Goal: Task Accomplishment & Management: Complete application form

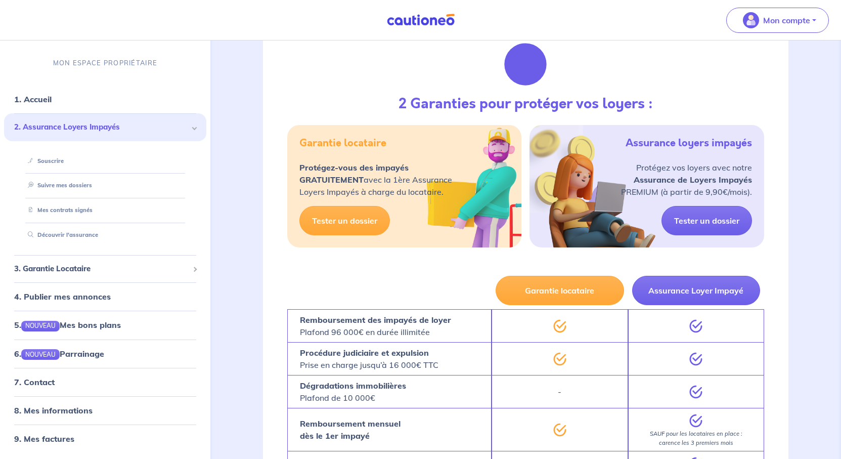
scroll to position [1719, 0]
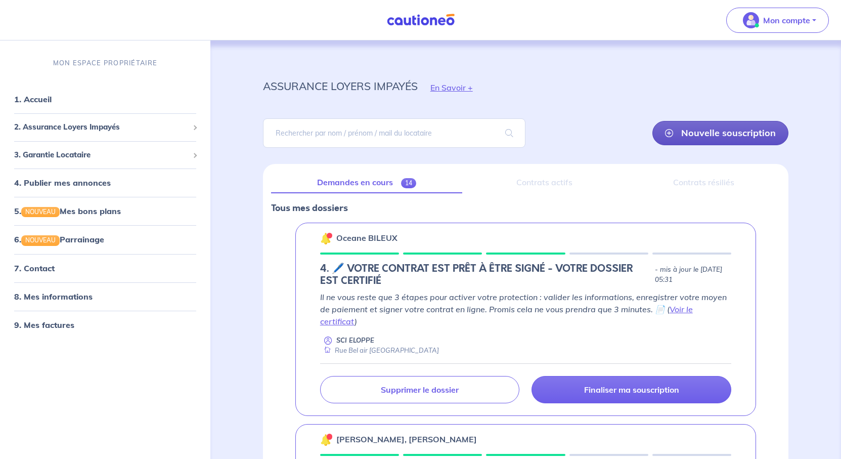
click at [681, 145] on link "Nouvelle souscription" at bounding box center [720, 133] width 136 height 24
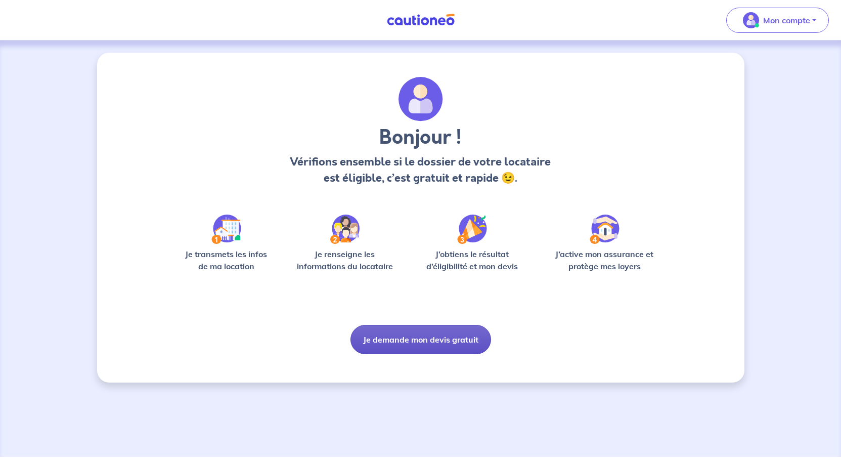
click at [438, 354] on button "Je demande mon devis gratuit" at bounding box center [420, 339] width 141 height 29
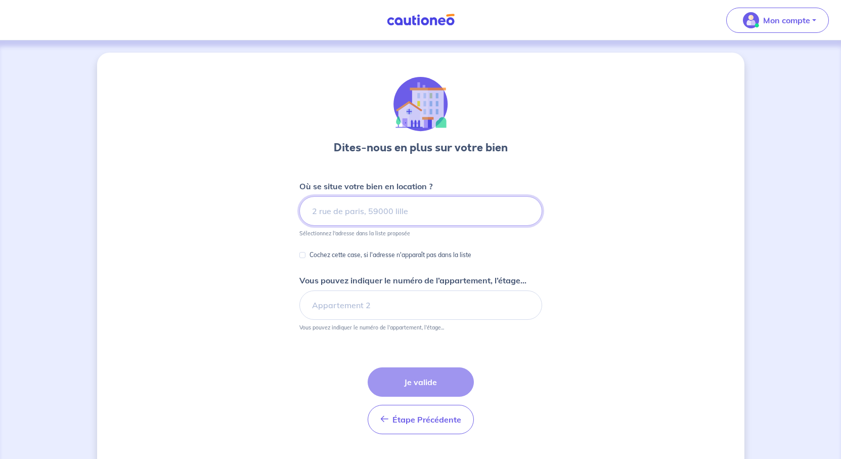
click at [339, 226] on input at bounding box center [420, 210] width 243 height 29
paste input "[GEOGRAPHIC_DATA] auche 04250 Clamensane"
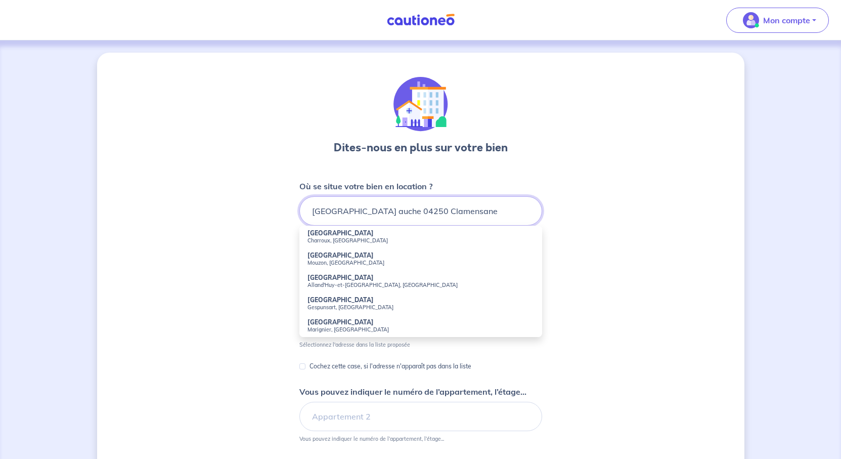
type input "[GEOGRAPHIC_DATA] auche 04250 Clamensane"
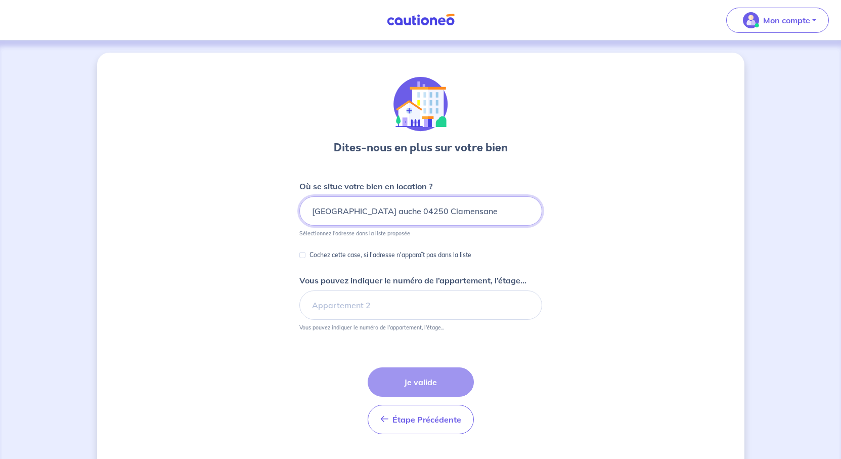
click at [482, 226] on input "[GEOGRAPHIC_DATA] auche 04250 Clamensane" at bounding box center [420, 210] width 243 height 29
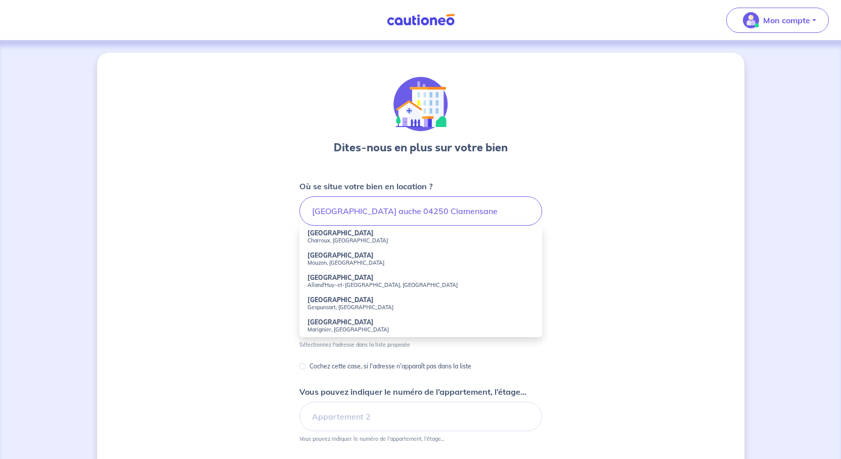
click at [710, 287] on div "Dites-nous en plus sur votre bien Où se situe votre bien en location ? rue de l…" at bounding box center [420, 317] width 647 height 529
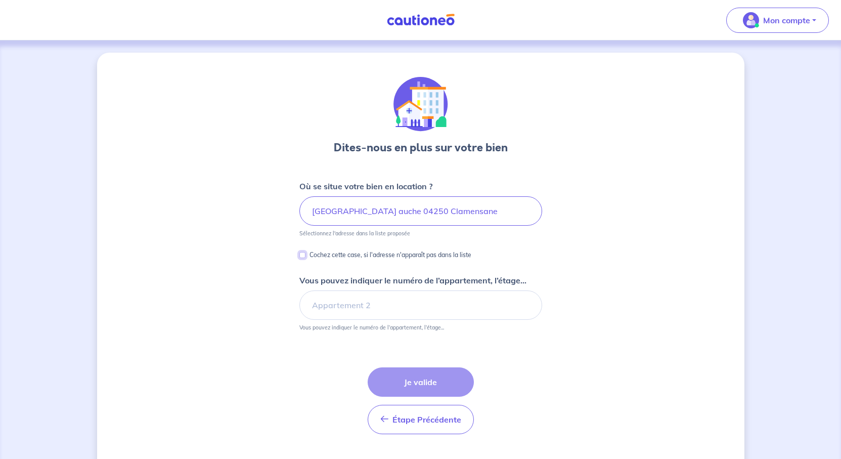
click at [299, 258] on input "Cochez cette case, si l'adresse n'apparaît pas dans la liste" at bounding box center [302, 255] width 6 height 6
checkbox input "true"
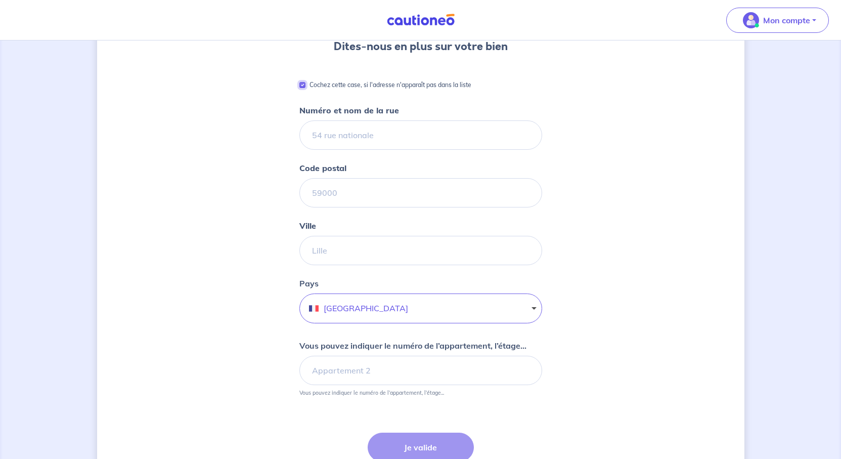
scroll to position [152, 0]
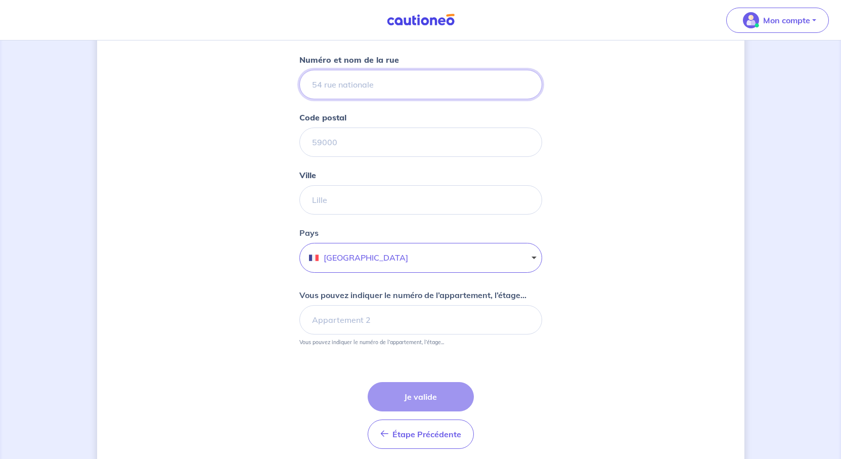
click at [323, 99] on input "Numéro et nom de la rue" at bounding box center [420, 84] width 243 height 29
paste input "[GEOGRAPHIC_DATA] auche 04250 Clamensane"
drag, startPoint x: 459, startPoint y: 129, endPoint x: 363, endPoint y: 129, distance: 96.1
click at [363, 99] on input "[STREET_ADDRESS]" at bounding box center [420, 84] width 243 height 29
type input "[STREET_ADDRESS]"
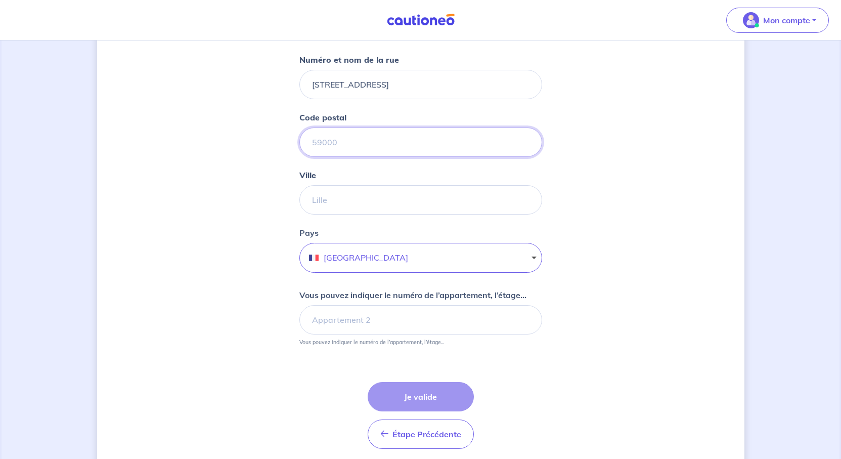
click at [334, 157] on input "Code postal" at bounding box center [420, 141] width 243 height 29
paste input "04250 Clamensane"
drag, startPoint x: 378, startPoint y: 202, endPoint x: 319, endPoint y: 203, distance: 59.7
click at [319, 157] on input "04250 Clamensane" at bounding box center [420, 141] width 243 height 29
type input "04250"
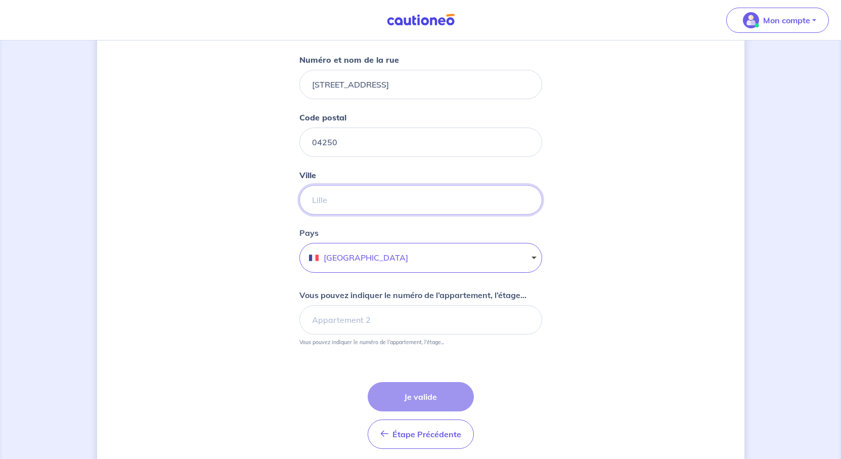
click at [299, 214] on input "Ville" at bounding box center [420, 199] width 243 height 29
paste input "Clamensane"
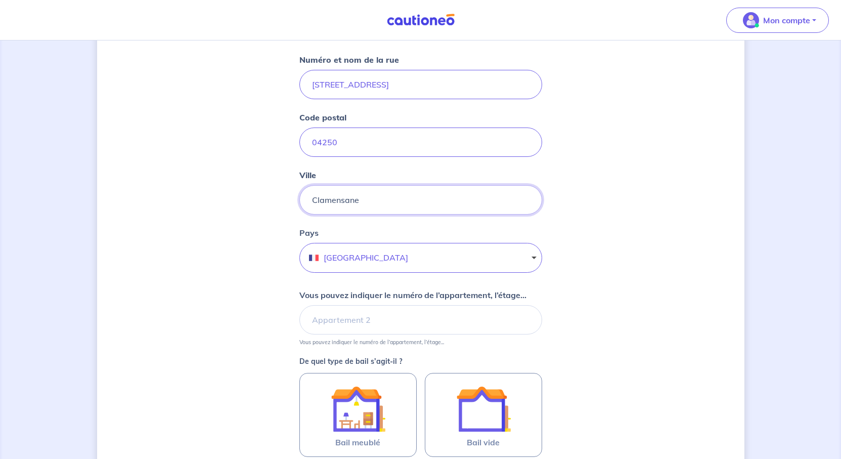
type input "Clamensane"
click at [332, 99] on input "[STREET_ADDRESS]" at bounding box center [420, 84] width 243 height 29
type input "[STREET_ADDRESS]"
click at [716, 299] on div "Dites-nous en plus sur votre bien Cochez cette case, si l'adresse n'apparaît pa…" at bounding box center [420, 249] width 647 height 696
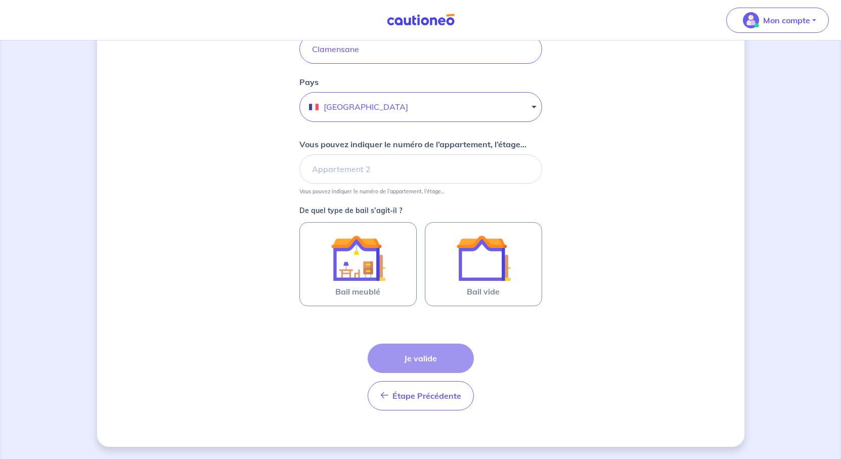
scroll to position [354, 0]
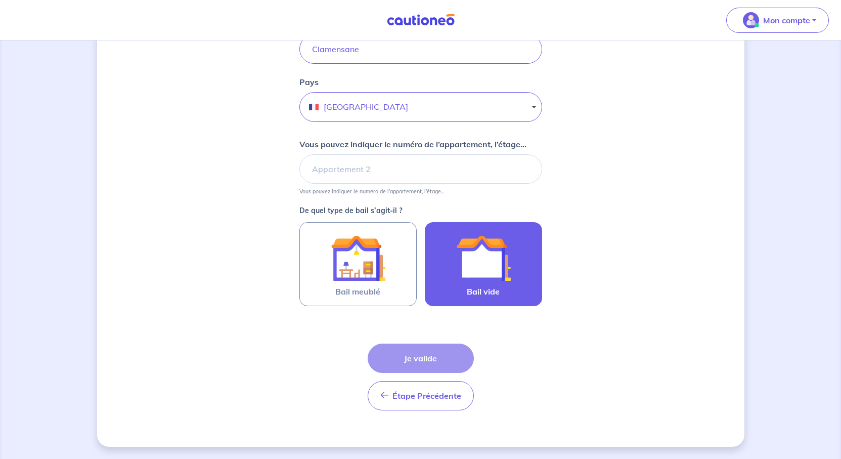
click at [509, 285] on img at bounding box center [483, 258] width 55 height 55
click at [0, 0] on input "Bail vide" at bounding box center [0, 0] width 0 height 0
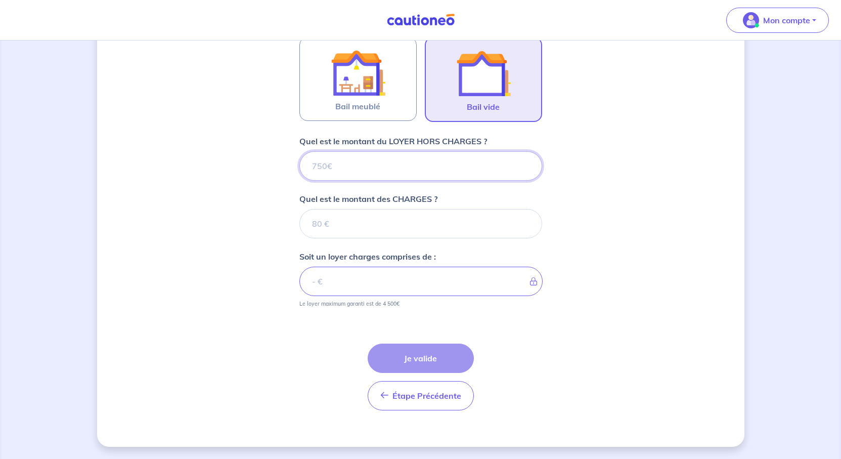
scroll to position [643, 0]
click at [313, 151] on input "Quel est le montant du LOYER HORS CHARGES ?" at bounding box center [420, 165] width 243 height 29
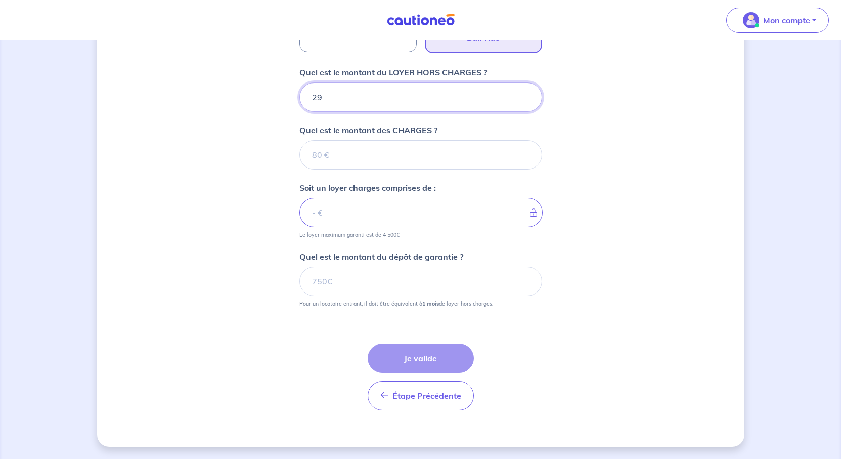
type input "290"
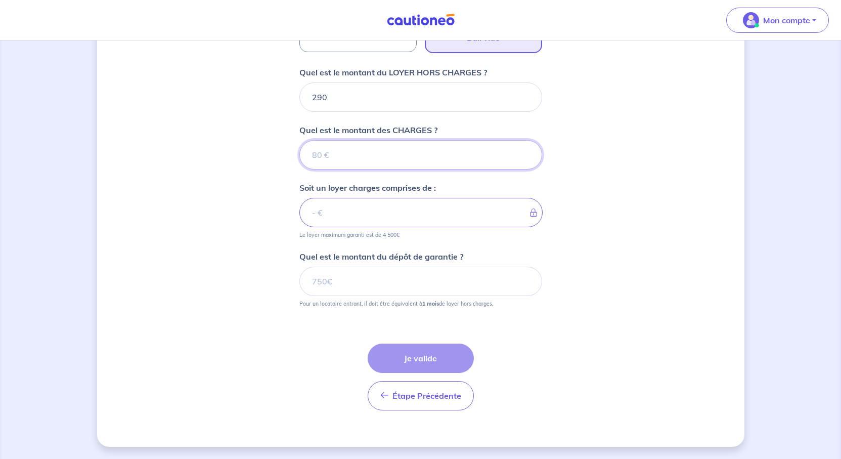
click at [315, 169] on input "Quel est le montant des CHARGES ?" at bounding box center [420, 154] width 243 height 29
type input "10"
type input "300"
type input "10"
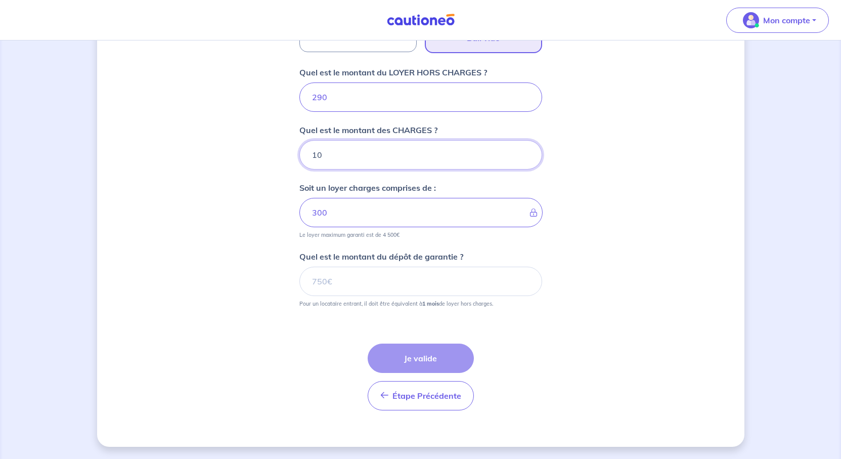
scroll to position [744, 0]
click at [377, 279] on input "Quel est le montant du dépôt de garantie ?" at bounding box center [420, 281] width 243 height 29
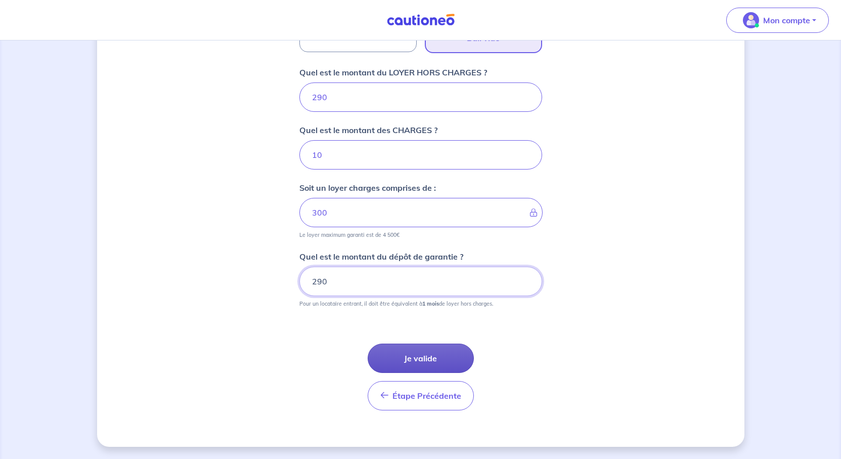
type input "290"
click at [428, 369] on button "Je valide" at bounding box center [421, 357] width 106 height 29
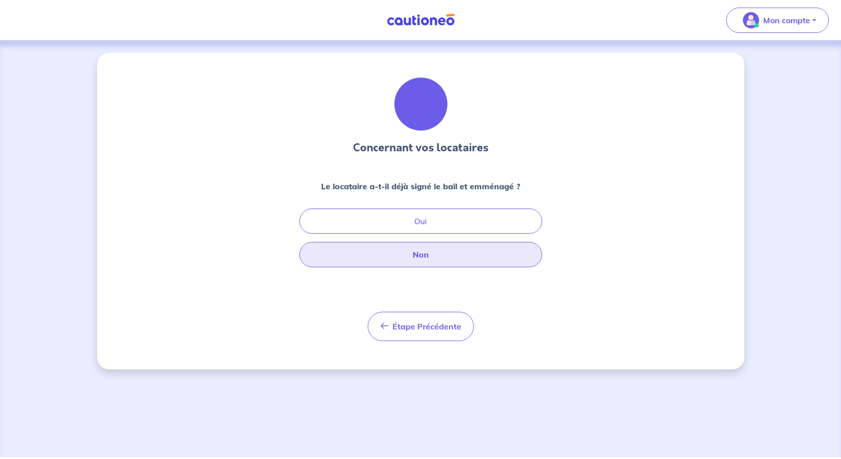
click at [422, 267] on button "Non" at bounding box center [420, 254] width 243 height 25
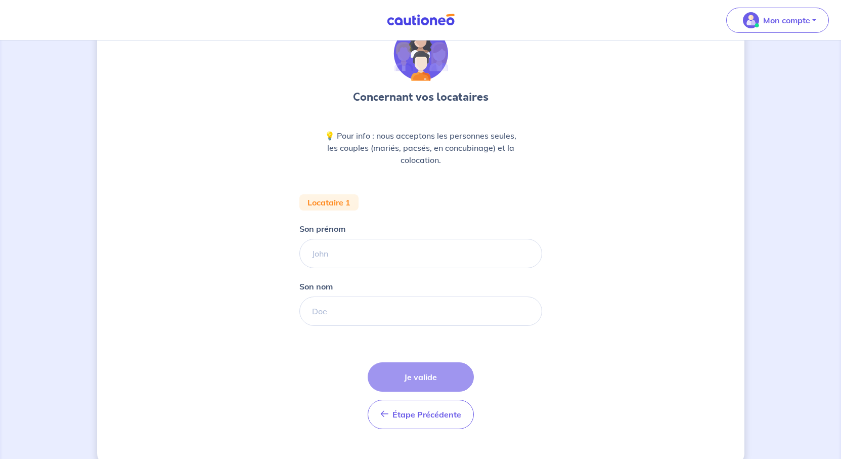
scroll to position [101, 0]
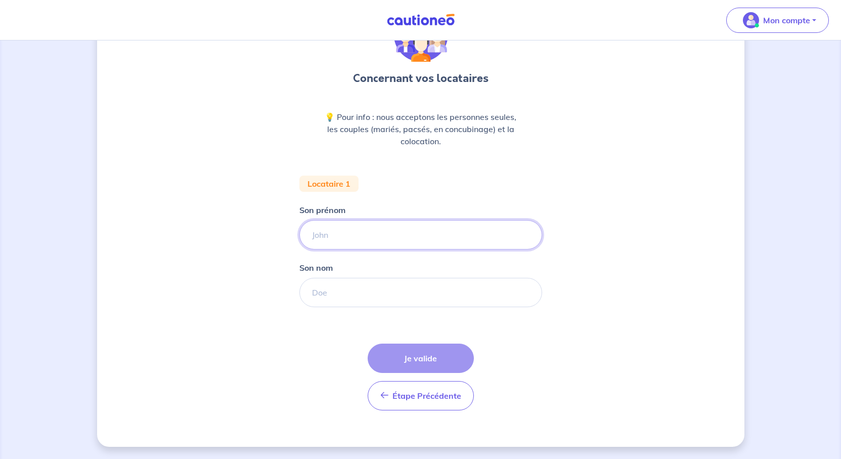
click at [321, 249] on input "Son prénom" at bounding box center [420, 234] width 243 height 29
type input "e"
type input "[PERSON_NAME]"
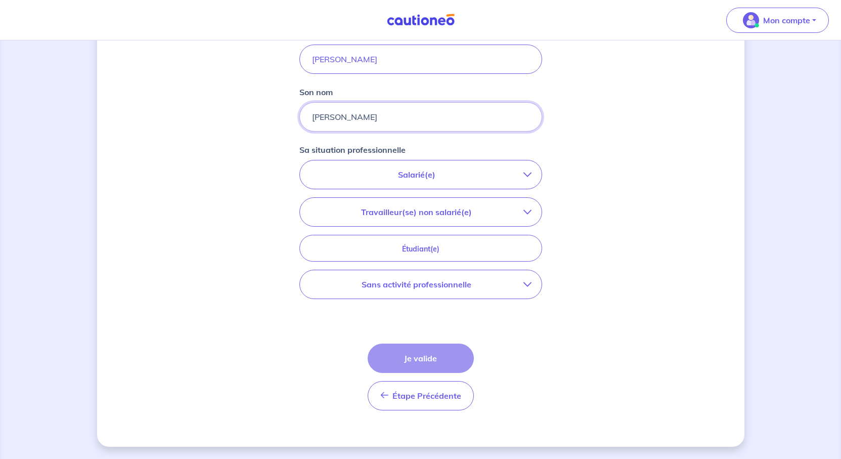
scroll to position [303, 0]
type input "[PERSON_NAME]"
click at [425, 290] on p "Sans activité professionnelle" at bounding box center [416, 284] width 213 height 12
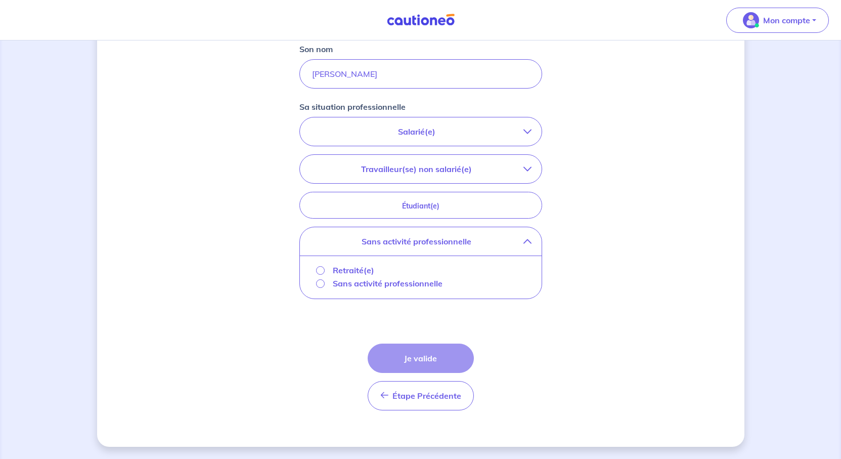
click at [333, 276] on p "Retraité(e)" at bounding box center [353, 270] width 41 height 12
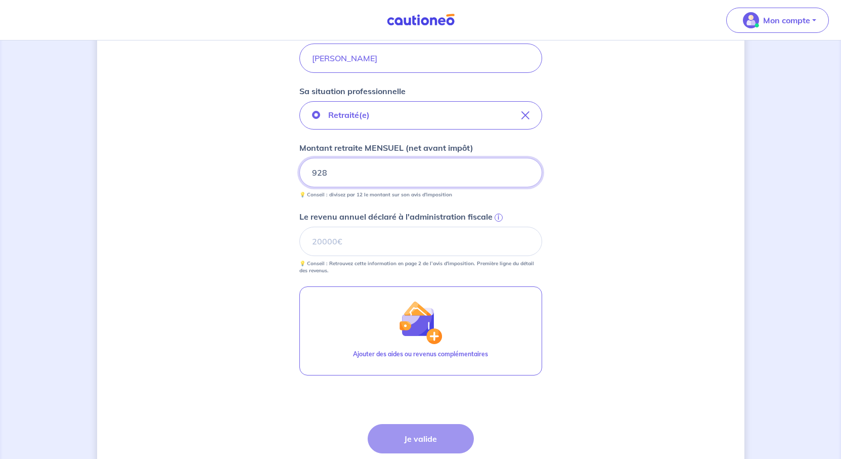
click at [687, 268] on div "Concernant vos locataires 💡 Pour info : nous acceptons les personnes seules, le…" at bounding box center [420, 138] width 647 height 778
click at [323, 256] on input "Le revenu annuel déclaré à l'administration fiscale i" at bounding box center [420, 241] width 243 height 29
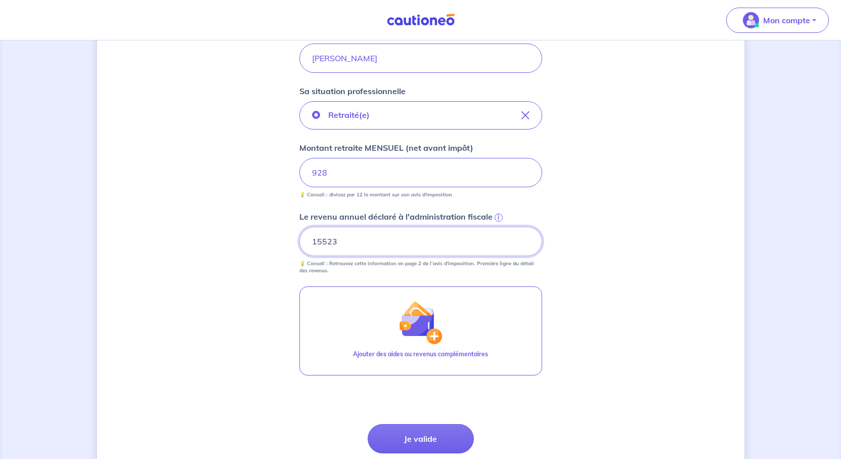
type input "15523"
click at [676, 333] on div "Concernant vos locataires 💡 Pour info : nous acceptons les personnes seules, le…" at bounding box center [420, 138] width 647 height 778
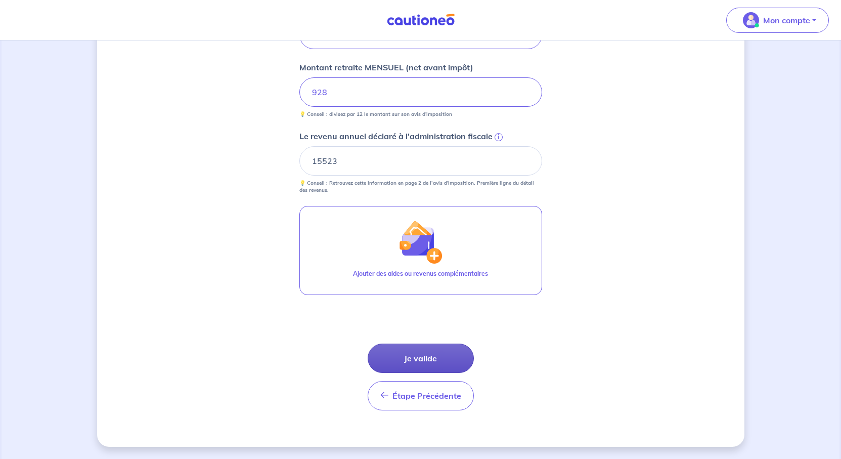
click at [425, 373] on button "Je valide" at bounding box center [421, 357] width 106 height 29
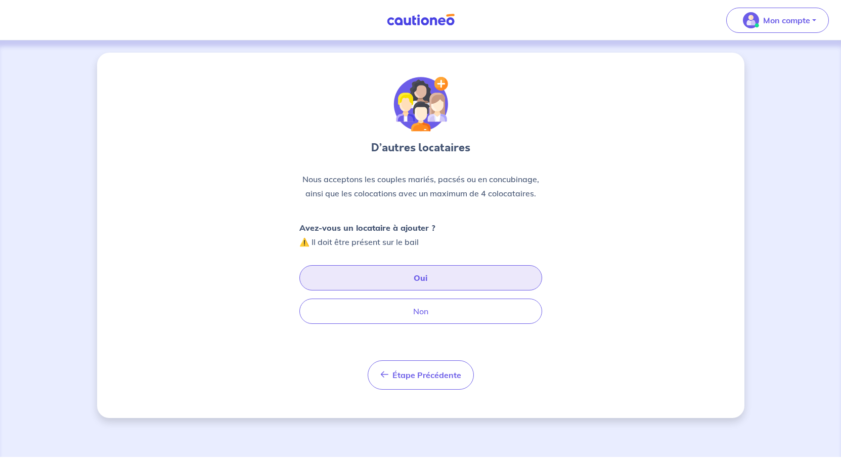
click at [422, 290] on button "Oui" at bounding box center [420, 277] width 243 height 25
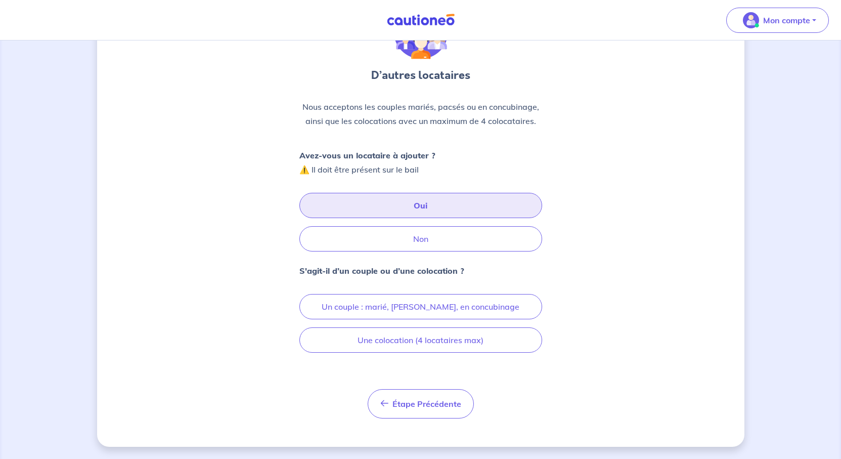
scroll to position [152, 0]
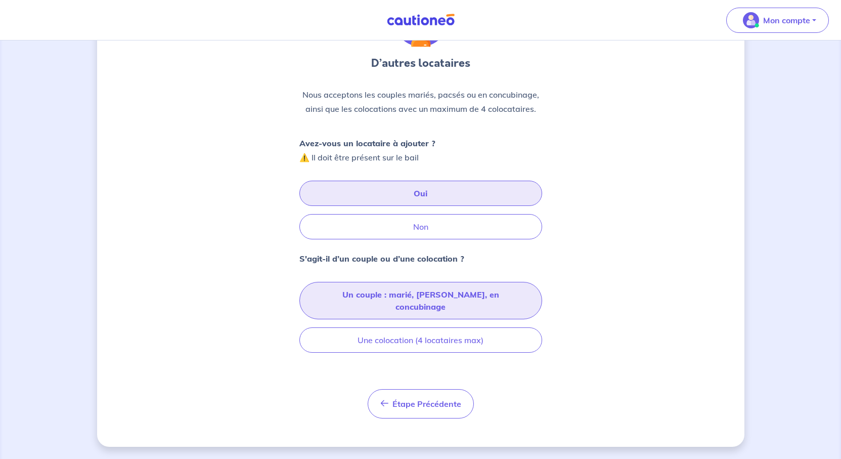
click at [423, 308] on button "Un couple : marié, [PERSON_NAME], en concubinage" at bounding box center [420, 300] width 243 height 37
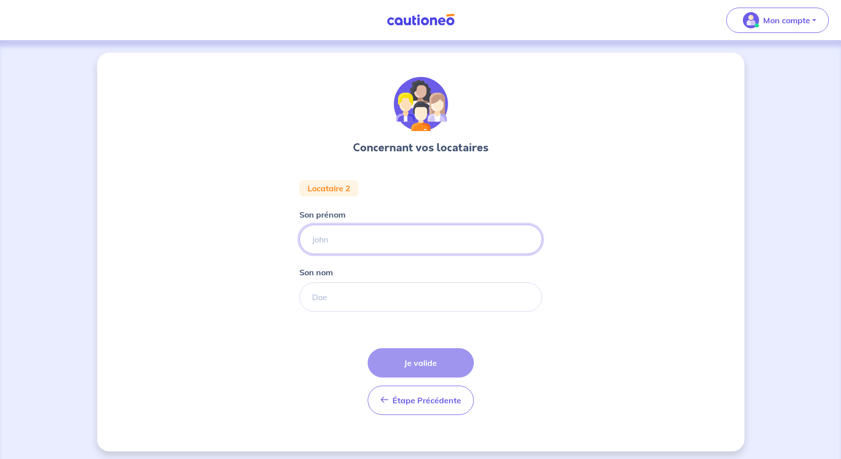
click at [330, 254] on input "Son prénom" at bounding box center [420, 239] width 243 height 29
type input "[PERSON_NAME]"
click at [312, 312] on input "Son nom" at bounding box center [420, 296] width 243 height 29
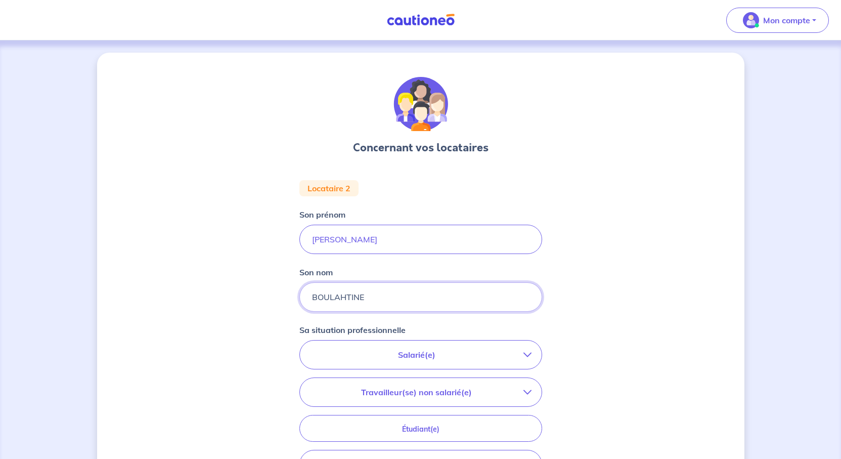
type input "BOULAHTINE"
click at [650, 305] on div "Concernant vos locataires Locataire 2 Son prénom [PERSON_NAME] nom BOULAHTINE S…" at bounding box center [420, 340] width 647 height 574
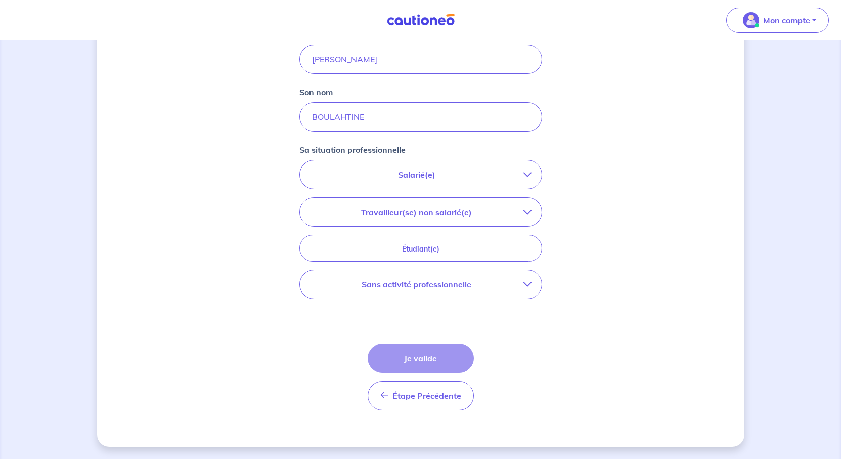
click at [429, 290] on p "Sans activité professionnelle" at bounding box center [416, 284] width 213 height 12
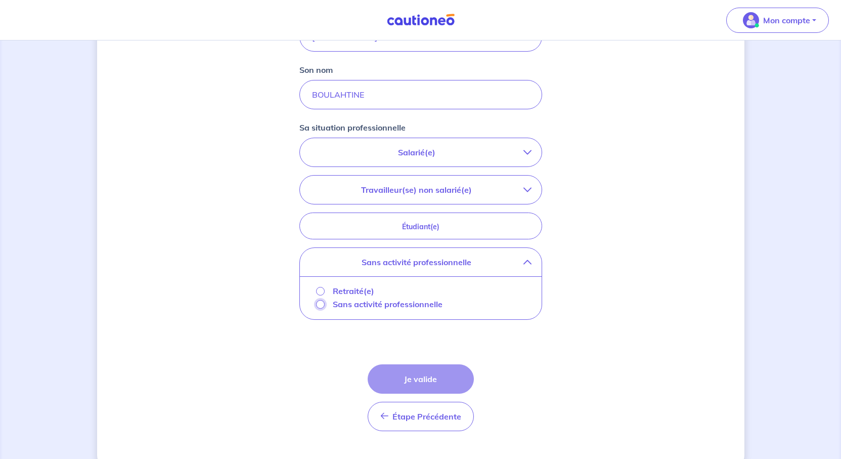
click at [316, 308] on input "Sans activité professionnelle" at bounding box center [320, 304] width 9 height 9
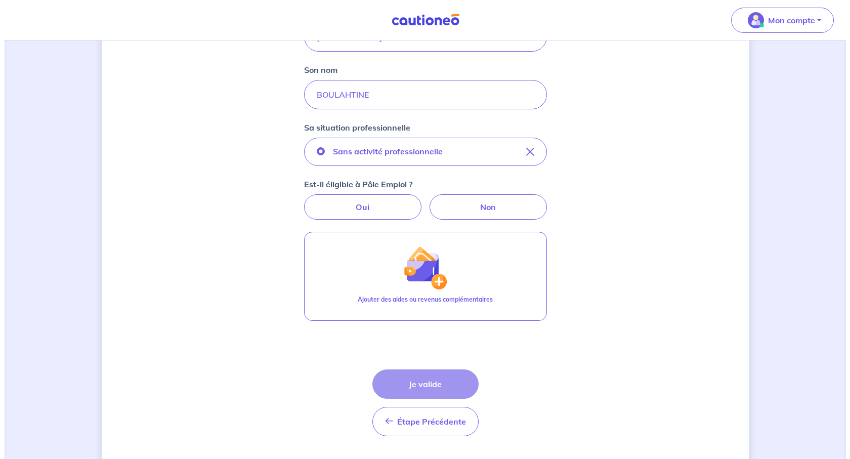
scroll to position [253, 0]
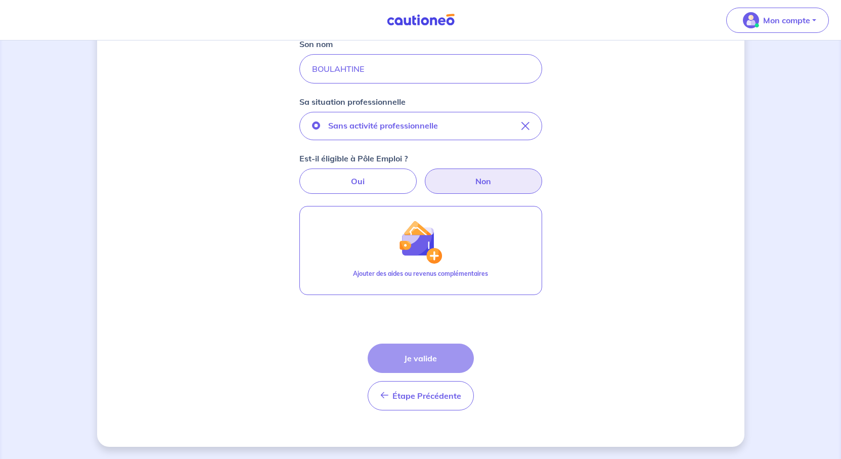
click at [533, 194] on label "Non" at bounding box center [483, 180] width 117 height 25
click at [424, 175] on input "Non" at bounding box center [420, 171] width 7 height 7
radio input "true"
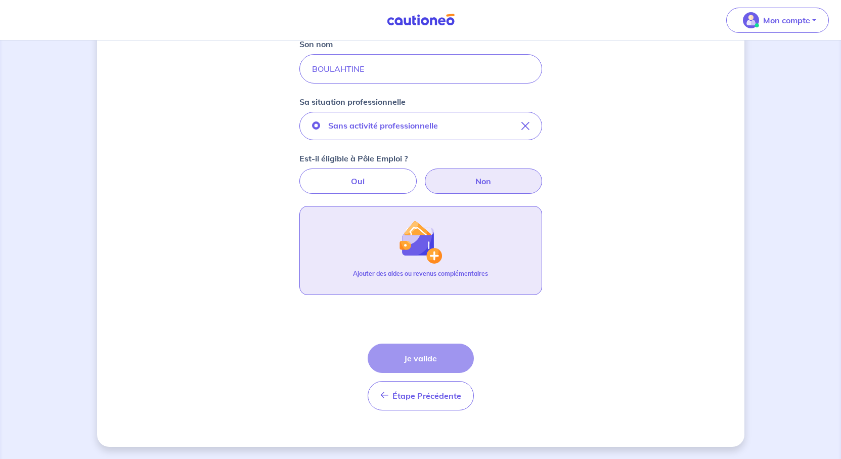
click at [405, 263] on img "button" at bounding box center [420, 241] width 43 height 43
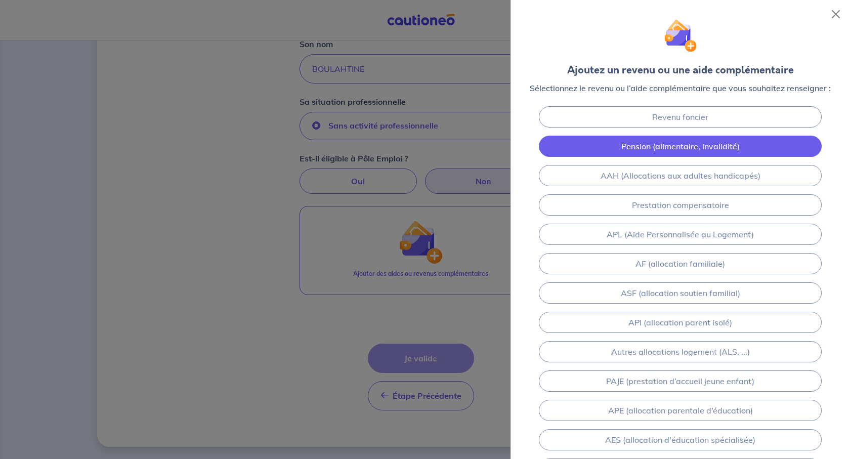
click at [674, 157] on link "Pension (alimentaire, invalidité)" at bounding box center [680, 146] width 283 height 21
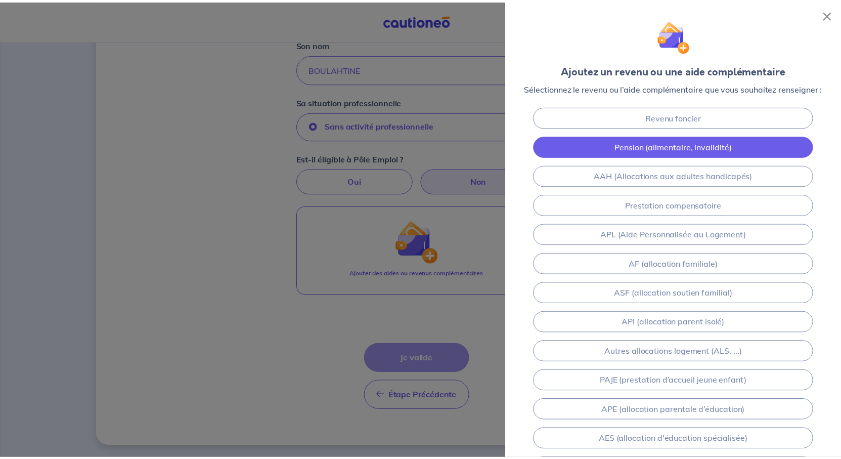
scroll to position [451, 0]
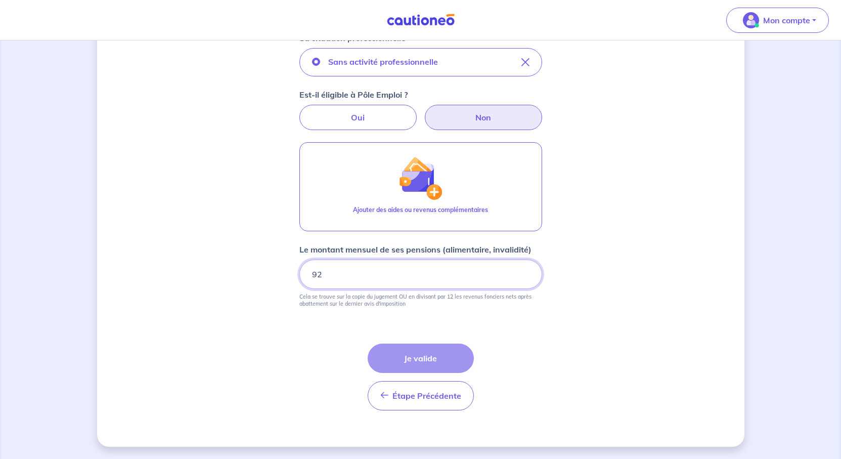
type input "922"
click at [676, 310] on div "Concernant vos locataires Locataire 2 Son prénom [PERSON_NAME] nom BOULAHTINE S…" at bounding box center [420, 104] width 647 height 686
click at [310, 259] on input "922" at bounding box center [420, 273] width 243 height 29
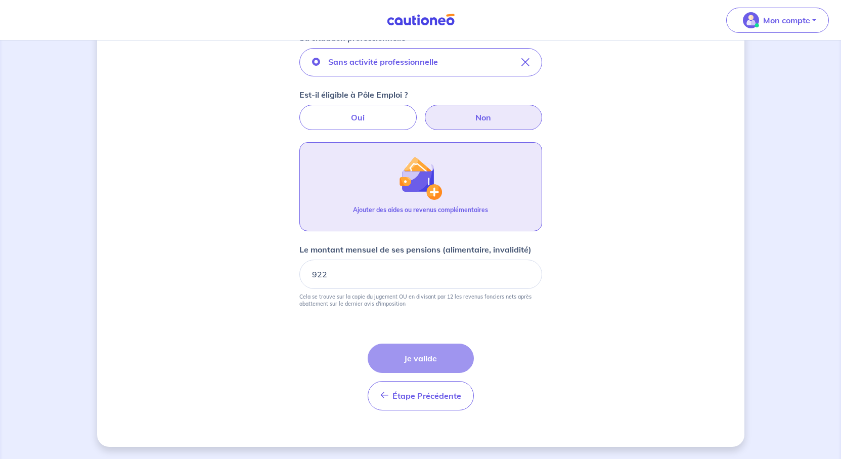
click at [430, 156] on img "button" at bounding box center [420, 177] width 43 height 43
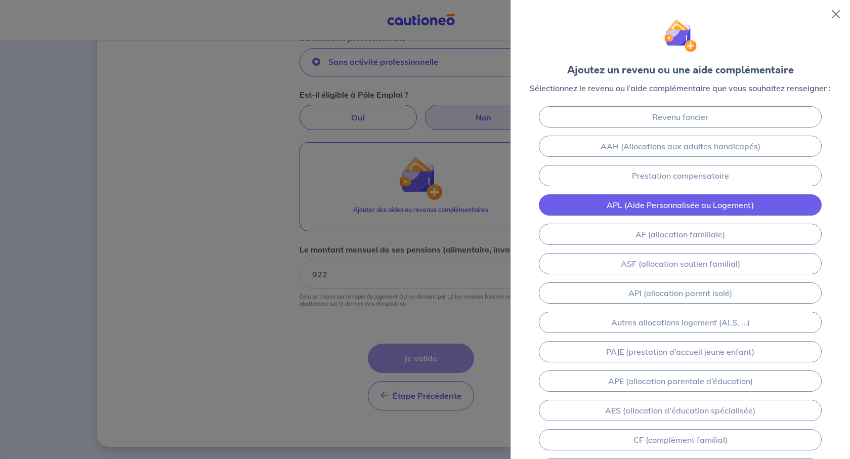
click at [709, 215] on link "APL (Aide Personnalisée au Logement)" at bounding box center [680, 204] width 283 height 21
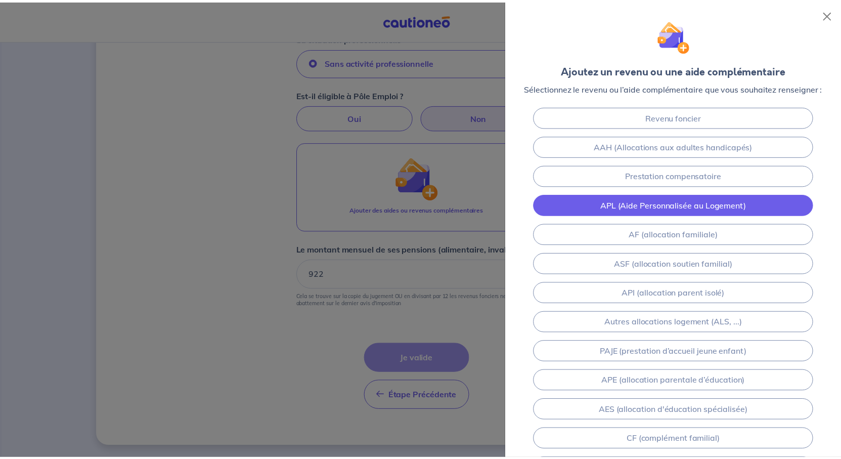
scroll to position [538, 0]
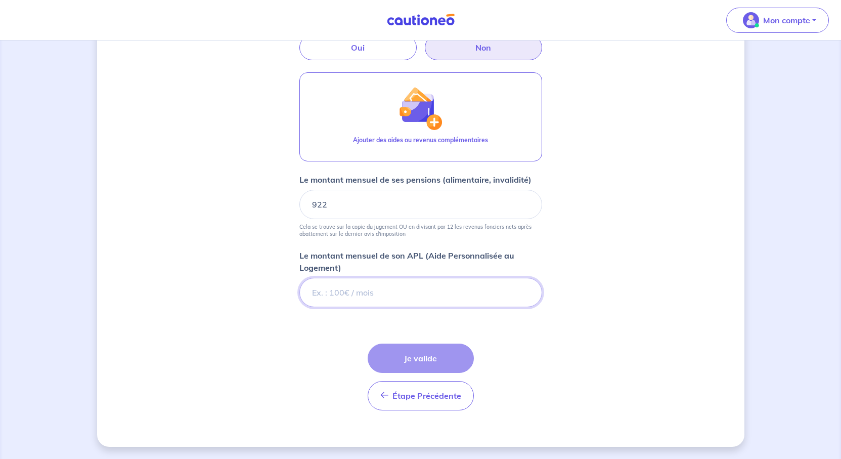
click at [359, 278] on input "Le montant mensuel de son APL (Aide Personnalisée au Logement)" at bounding box center [420, 292] width 243 height 29
type input "281"
click at [542, 325] on form "Locataire 2 Son prénom [PERSON_NAME] nom BOULAHTINE Sa situation professionnell…" at bounding box center [420, 118] width 243 height 600
click at [436, 343] on div "Étape Précédente Précédent Je valide Je valide" at bounding box center [421, 376] width 106 height 67
click at [416, 343] on div "Étape Précédente Précédent Je valide Je valide" at bounding box center [421, 376] width 106 height 67
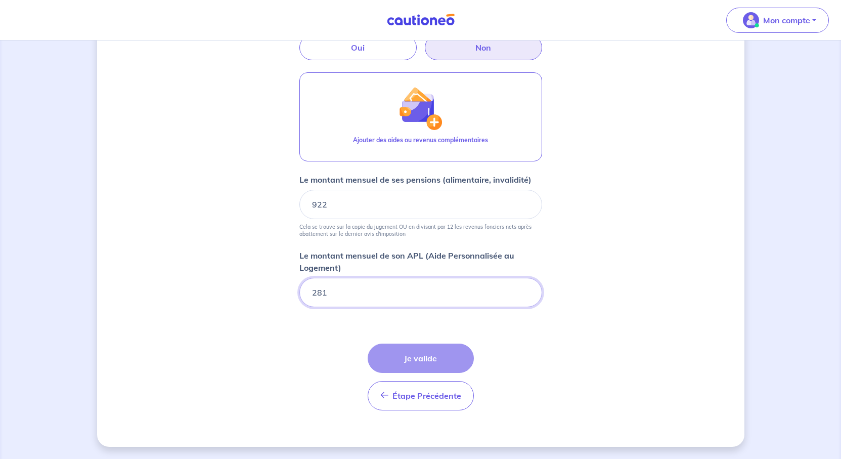
click at [311, 278] on input "281" at bounding box center [420, 292] width 243 height 29
type input "281"
click at [585, 349] on div "Concernant vos locataires Locataire 2 Son prénom [PERSON_NAME] nom BOULAHTINE S…" at bounding box center [420, 69] width 647 height 756
click at [418, 343] on div "Étape Précédente Précédent Je valide Je valide" at bounding box center [421, 376] width 106 height 67
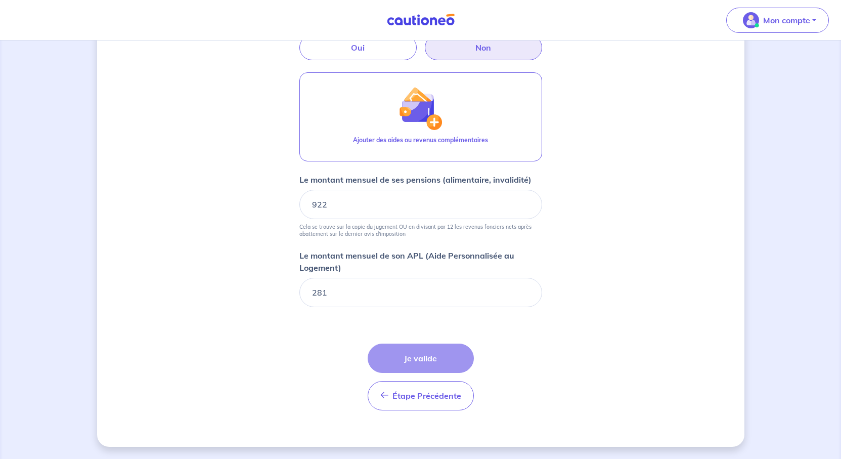
click at [418, 343] on div "Étape Précédente Précédent Je valide Je valide" at bounding box center [421, 376] width 106 height 67
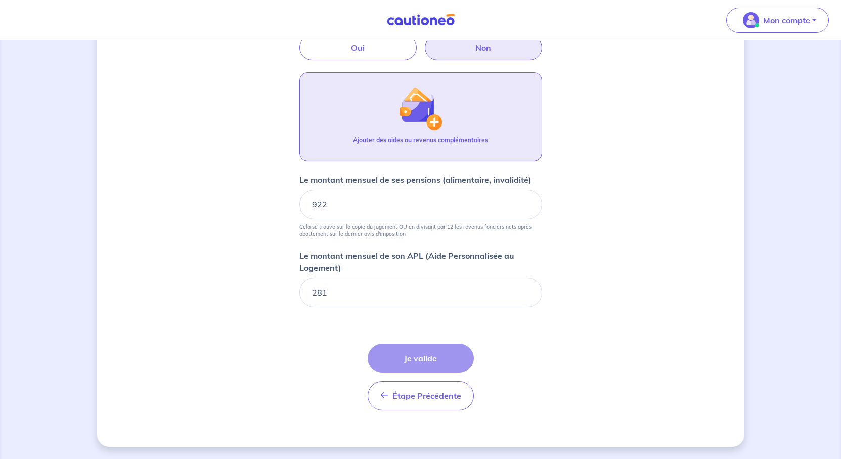
click at [423, 136] on div "Ajouter des aides ou revenus complémentaires" at bounding box center [420, 144] width 135 height 17
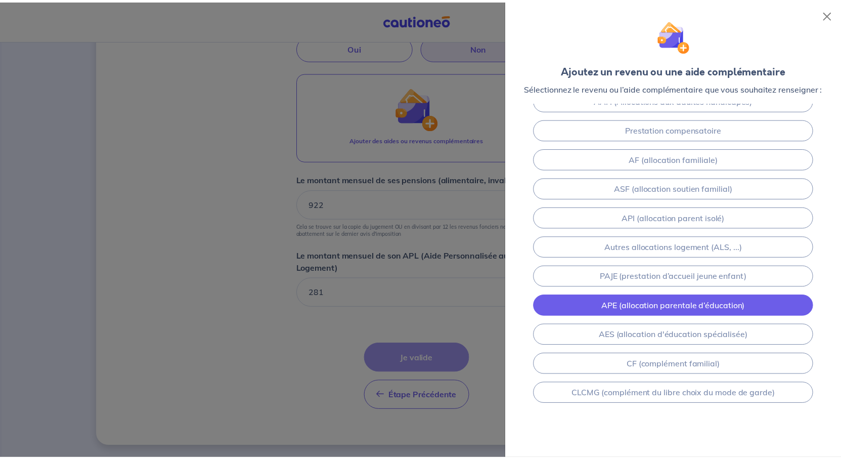
scroll to position [158, 0]
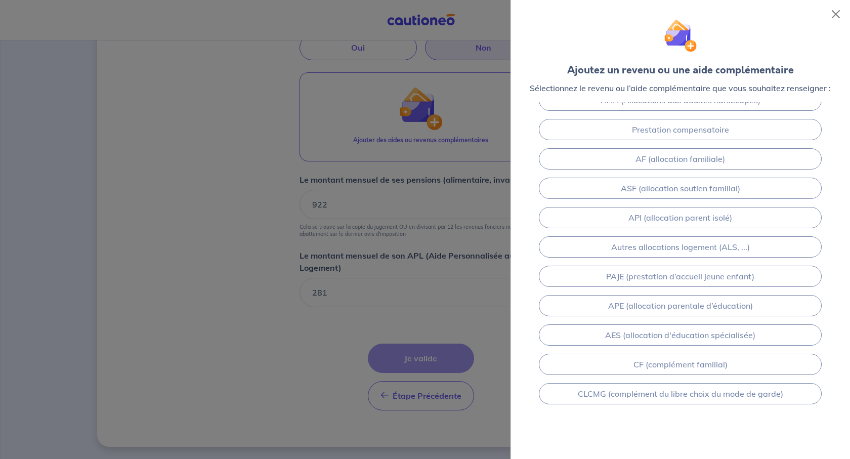
click at [268, 314] on div at bounding box center [425, 229] width 850 height 459
click at [832, 18] on button "Close" at bounding box center [835, 14] width 16 height 16
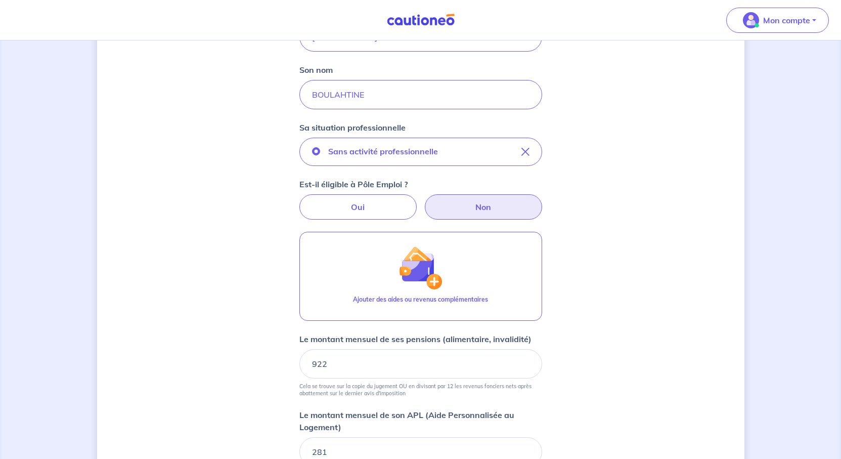
scroll to position [354, 0]
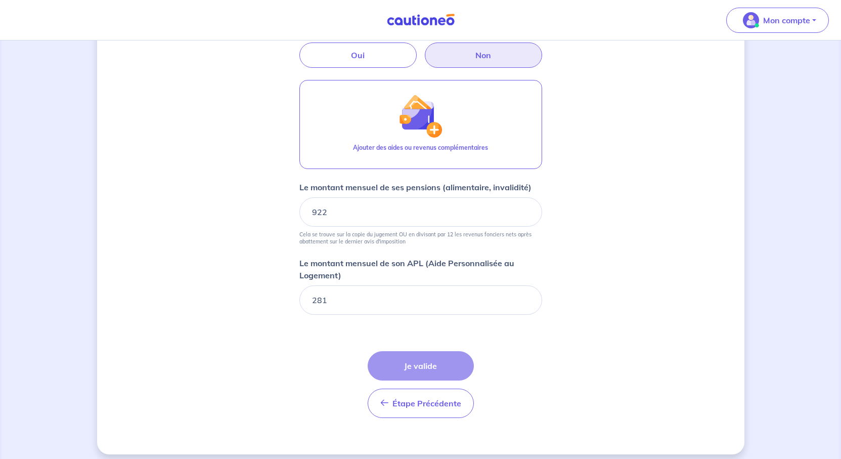
click at [500, 68] on label "Non" at bounding box center [483, 54] width 117 height 25
click at [424, 49] on input "Non" at bounding box center [420, 45] width 7 height 7
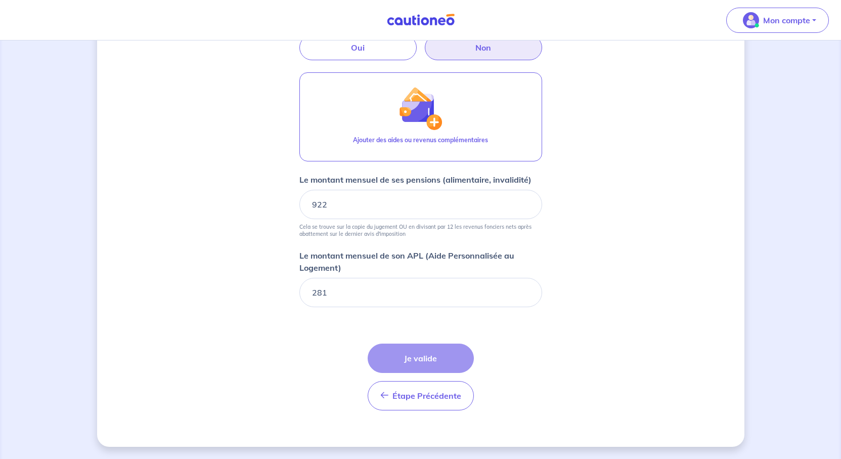
click at [443, 343] on div "Étape Précédente Précédent Je valide Je valide" at bounding box center [421, 376] width 106 height 67
click at [427, 343] on div "Étape Précédente Précédent Je valide Je valide" at bounding box center [421, 376] width 106 height 67
